Goal: Task Accomplishment & Management: Manage account settings

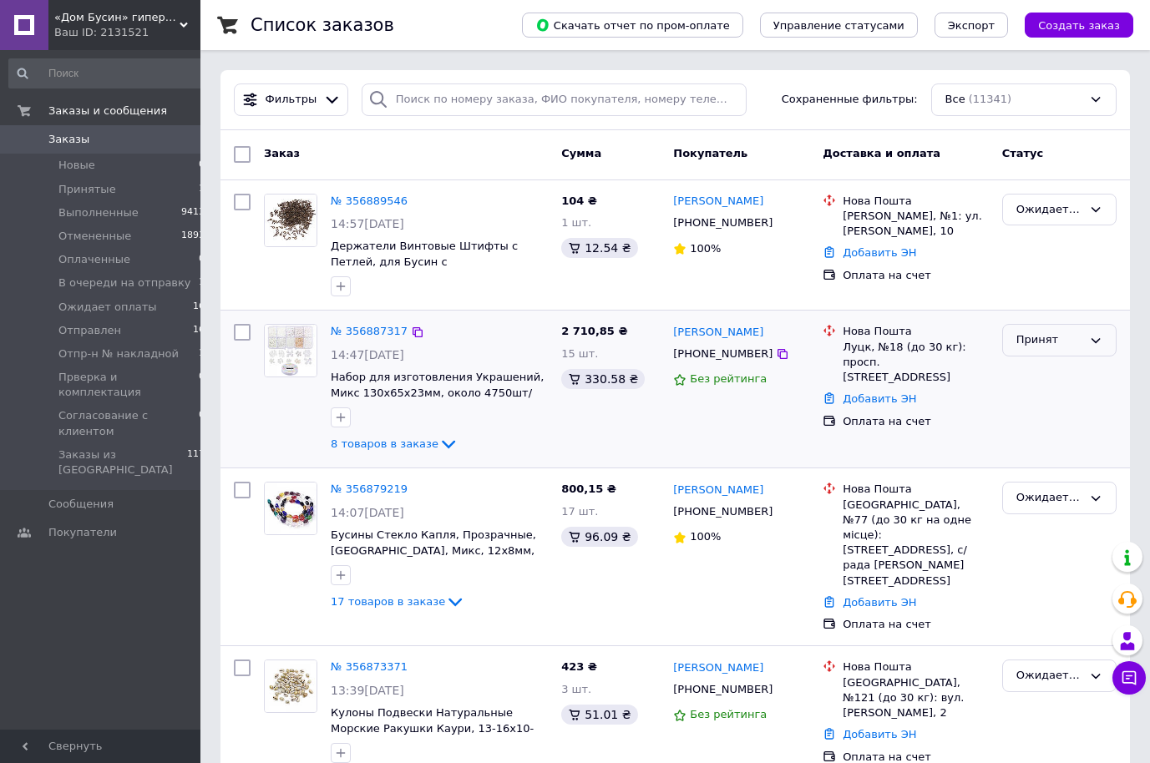
click at [1063, 341] on div "Принят" at bounding box center [1049, 340] width 66 height 18
click at [1061, 453] on li "Ожидает оплаты" at bounding box center [1059, 438] width 113 height 48
click at [83, 171] on span "Новые" at bounding box center [76, 165] width 37 height 15
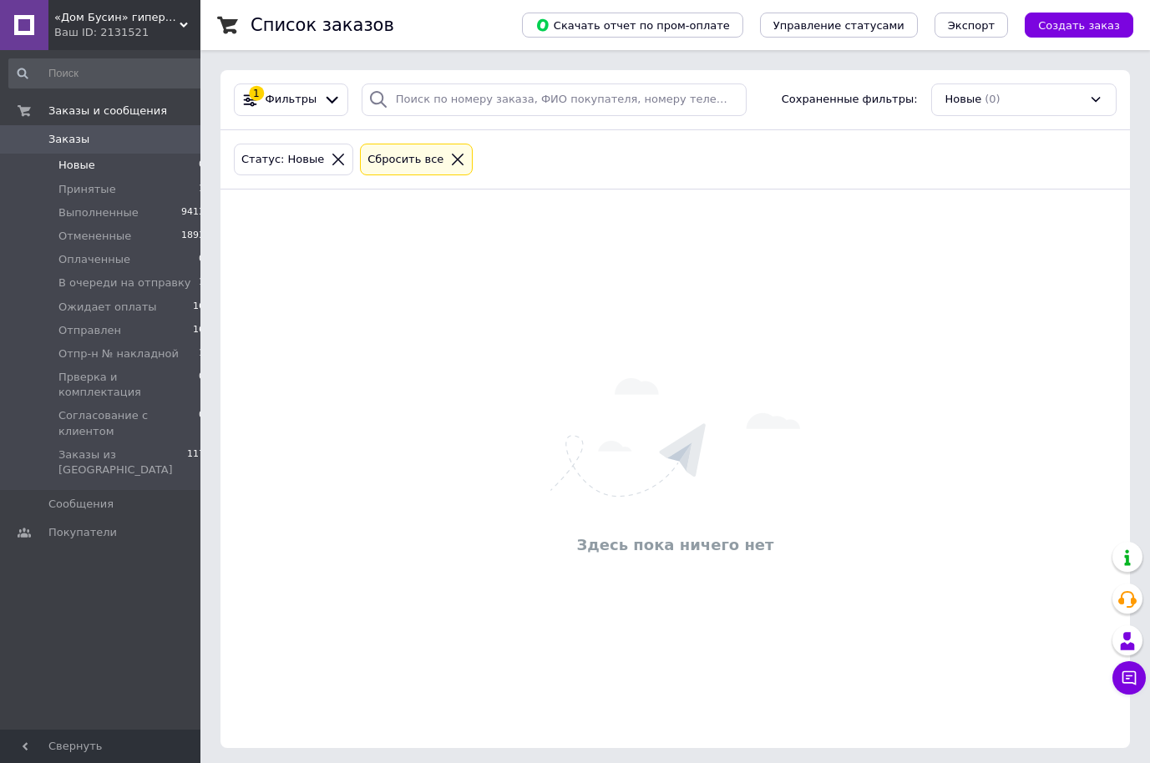
click at [83, 141] on span "Заказы" at bounding box center [101, 139] width 106 height 15
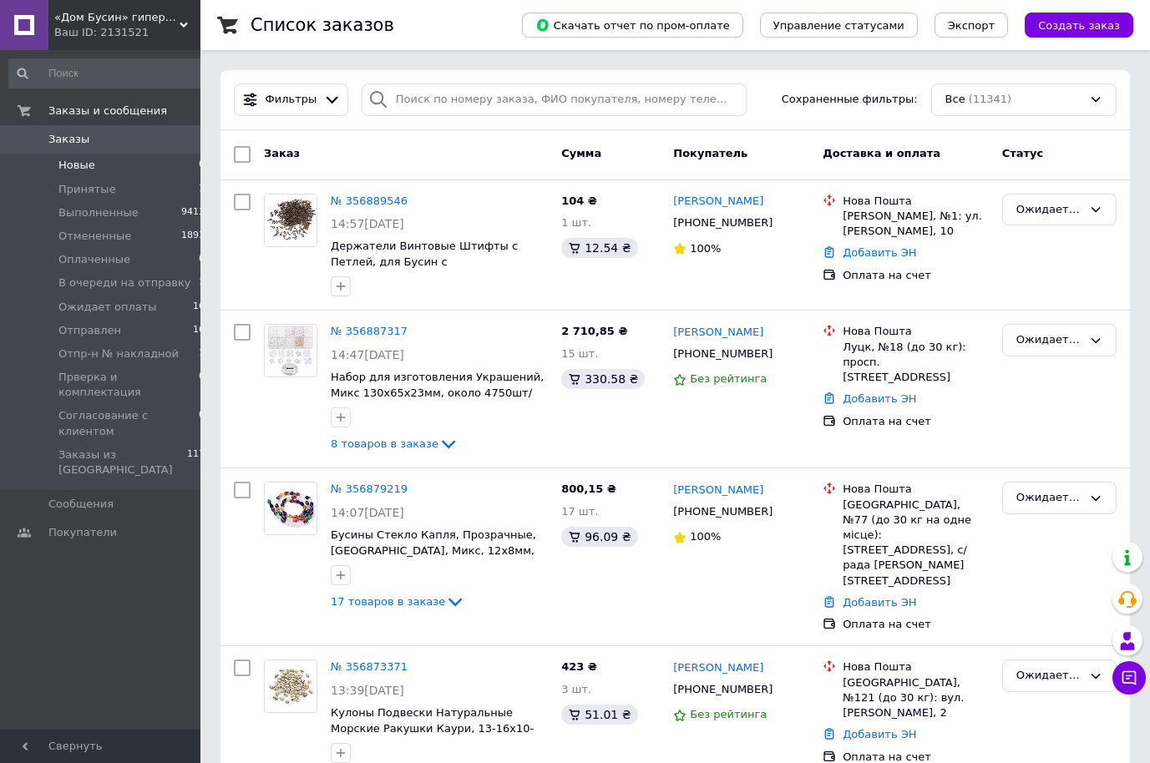
click at [97, 167] on li "Новые 0" at bounding box center [107, 165] width 215 height 23
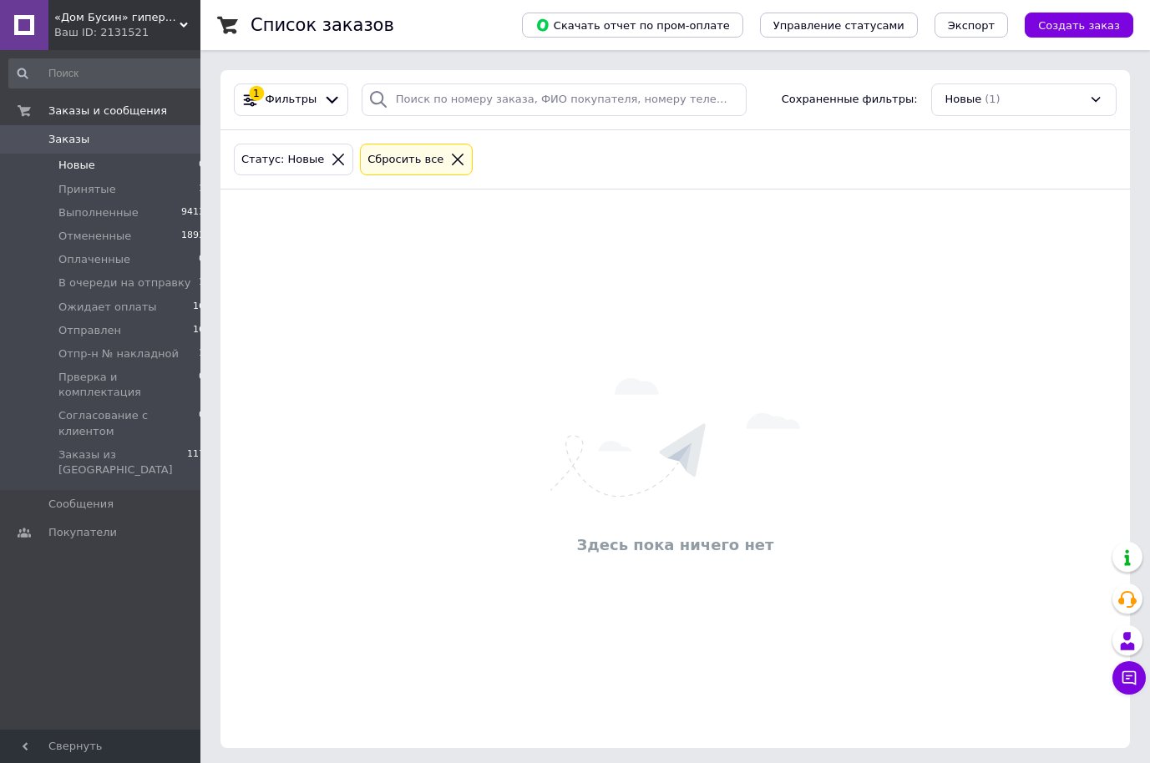
click at [94, 141] on span "Заказы" at bounding box center [101, 139] width 106 height 15
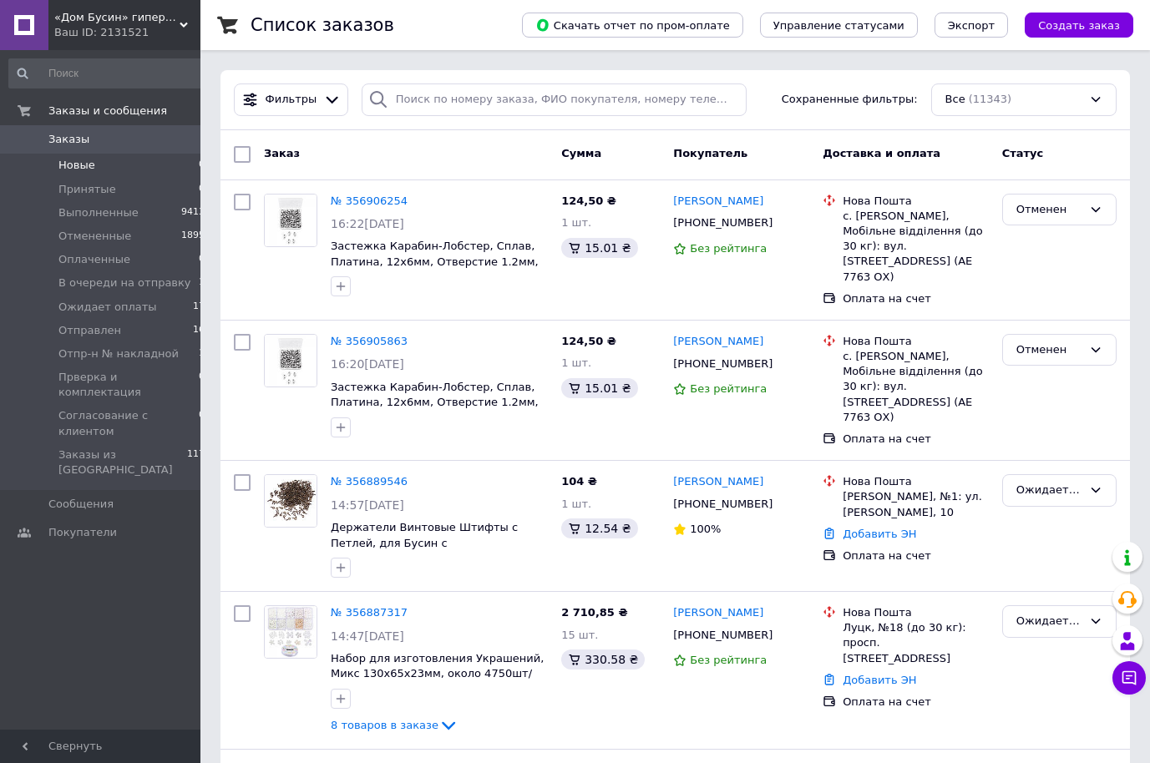
click at [90, 164] on span "Новые" at bounding box center [76, 165] width 37 height 15
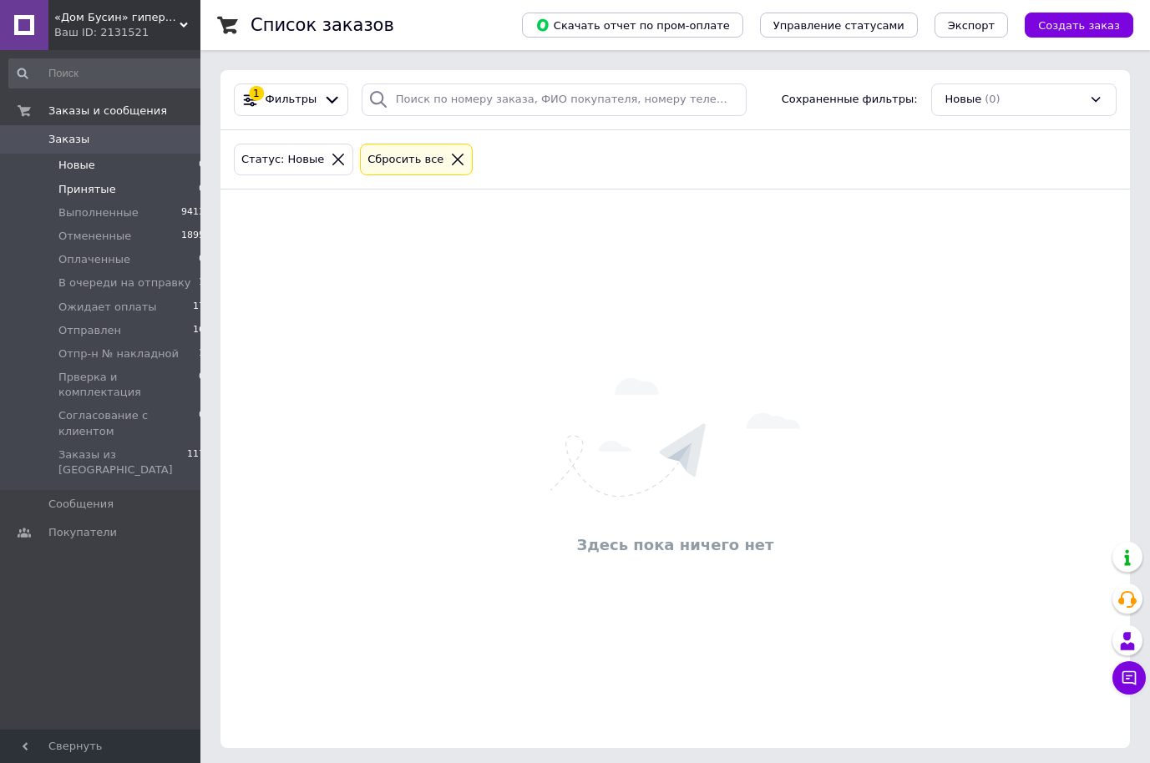
click at [73, 190] on span "Принятые" at bounding box center [87, 189] width 58 height 15
click at [471, 164] on icon at bounding box center [478, 159] width 15 height 15
